Goal: Obtain resource: Obtain resource

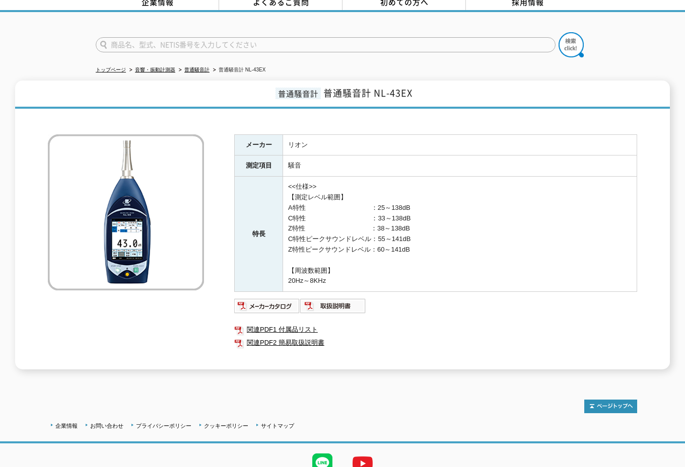
scroll to position [92, 0]
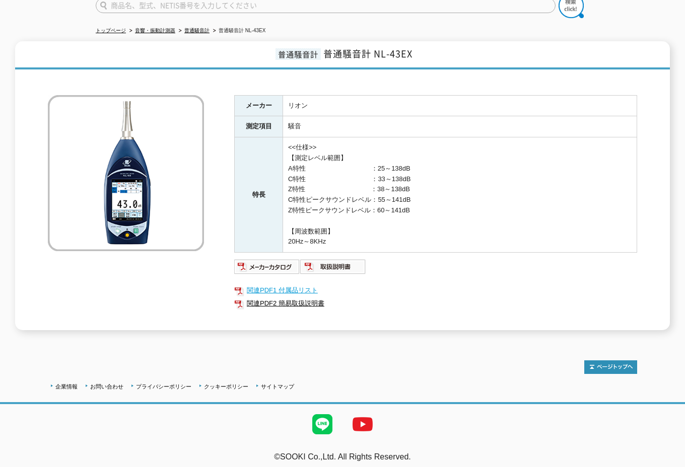
click at [274, 284] on link "関連PDF1 付属品リスト" at bounding box center [435, 290] width 403 height 13
click at [333, 261] on img at bounding box center [333, 267] width 66 height 16
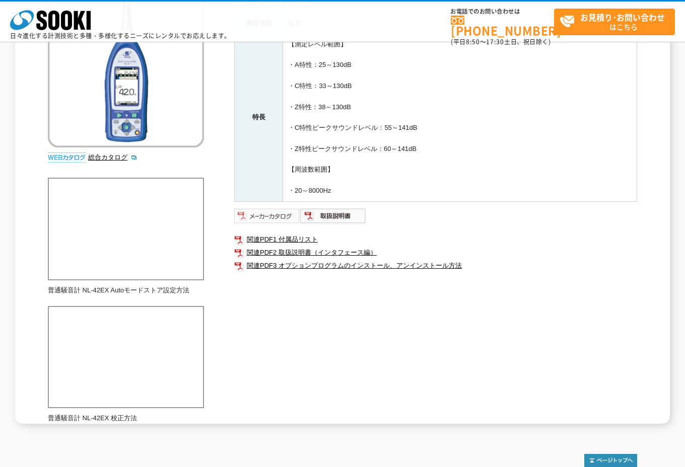
scroll to position [101, 0]
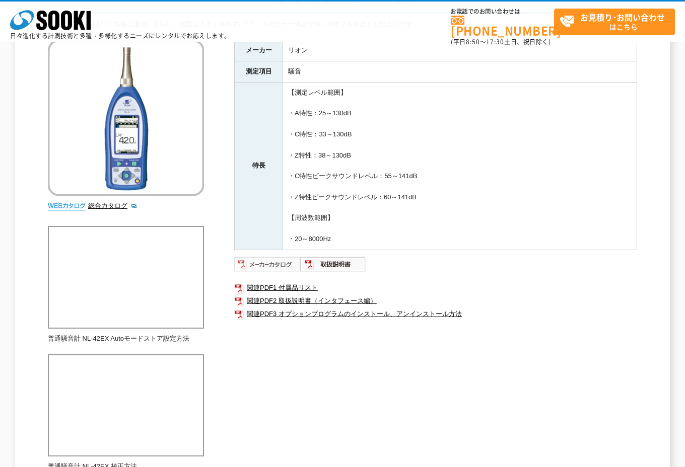
click at [261, 262] on img at bounding box center [267, 264] width 66 height 16
click at [270, 268] on img at bounding box center [267, 264] width 66 height 16
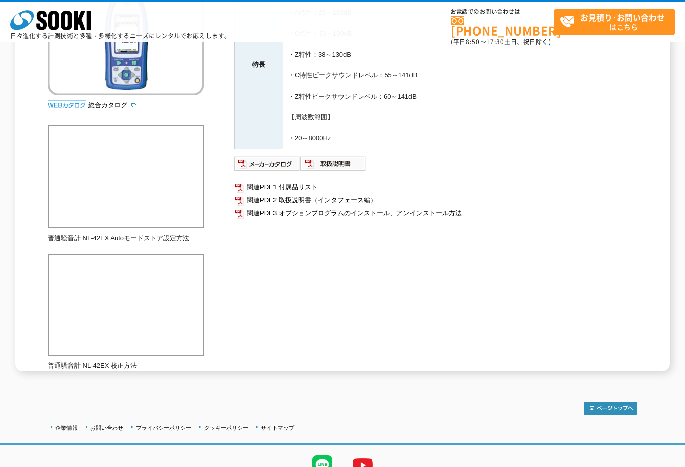
scroll to position [0, 0]
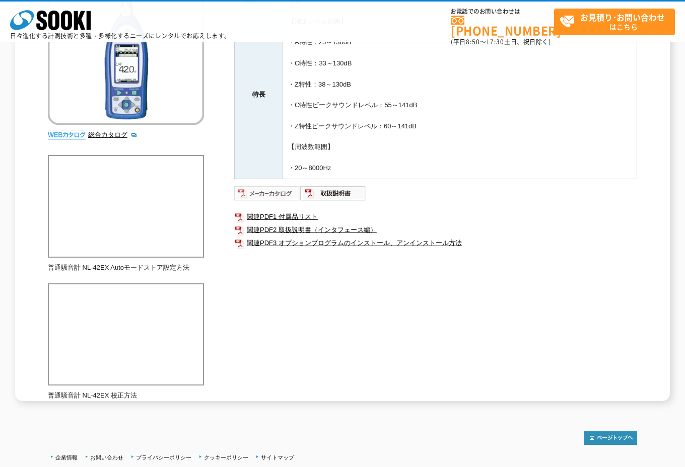
scroll to position [149, 0]
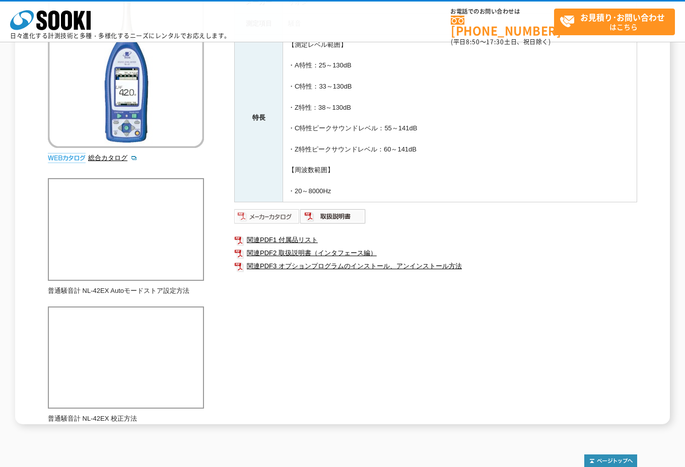
click at [274, 217] on img at bounding box center [267, 217] width 66 height 16
